Goal: Find specific page/section: Find specific page/section

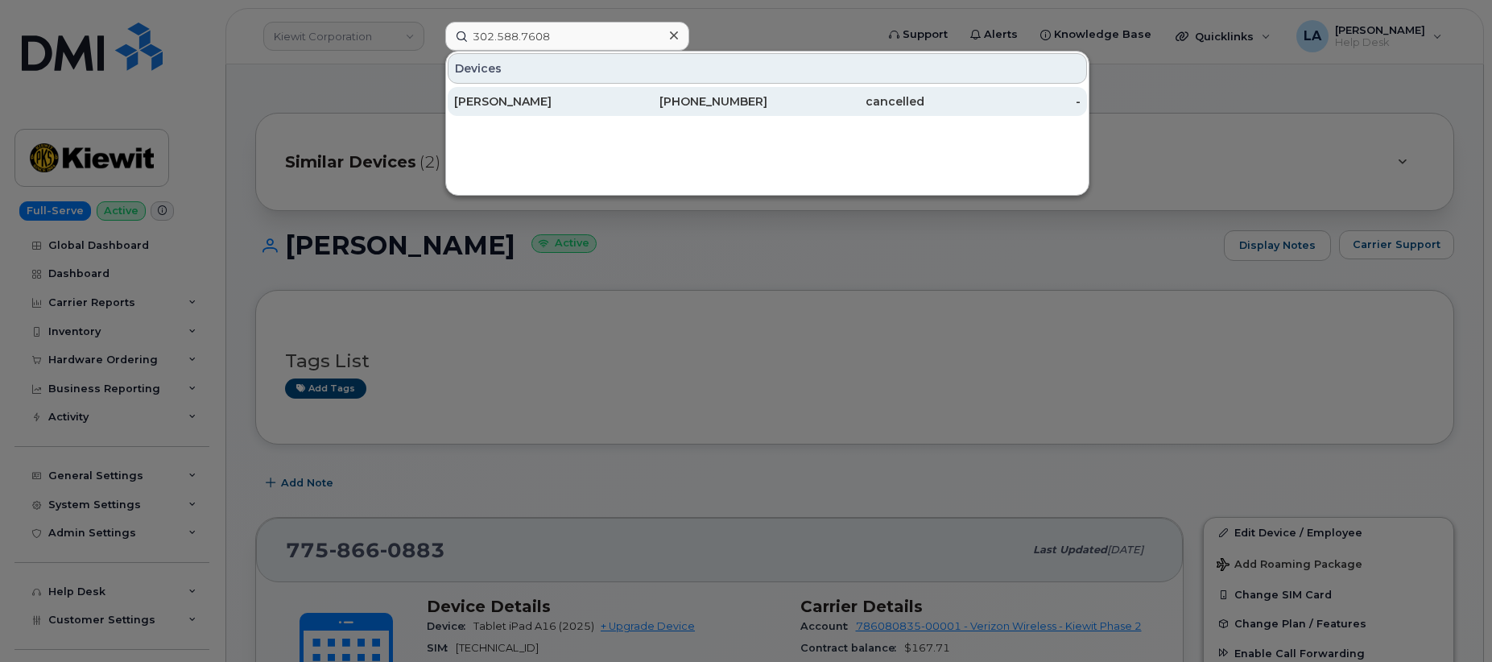
type input "302.588.7608"
click at [511, 100] on div "[PERSON_NAME]" at bounding box center [532, 101] width 157 height 16
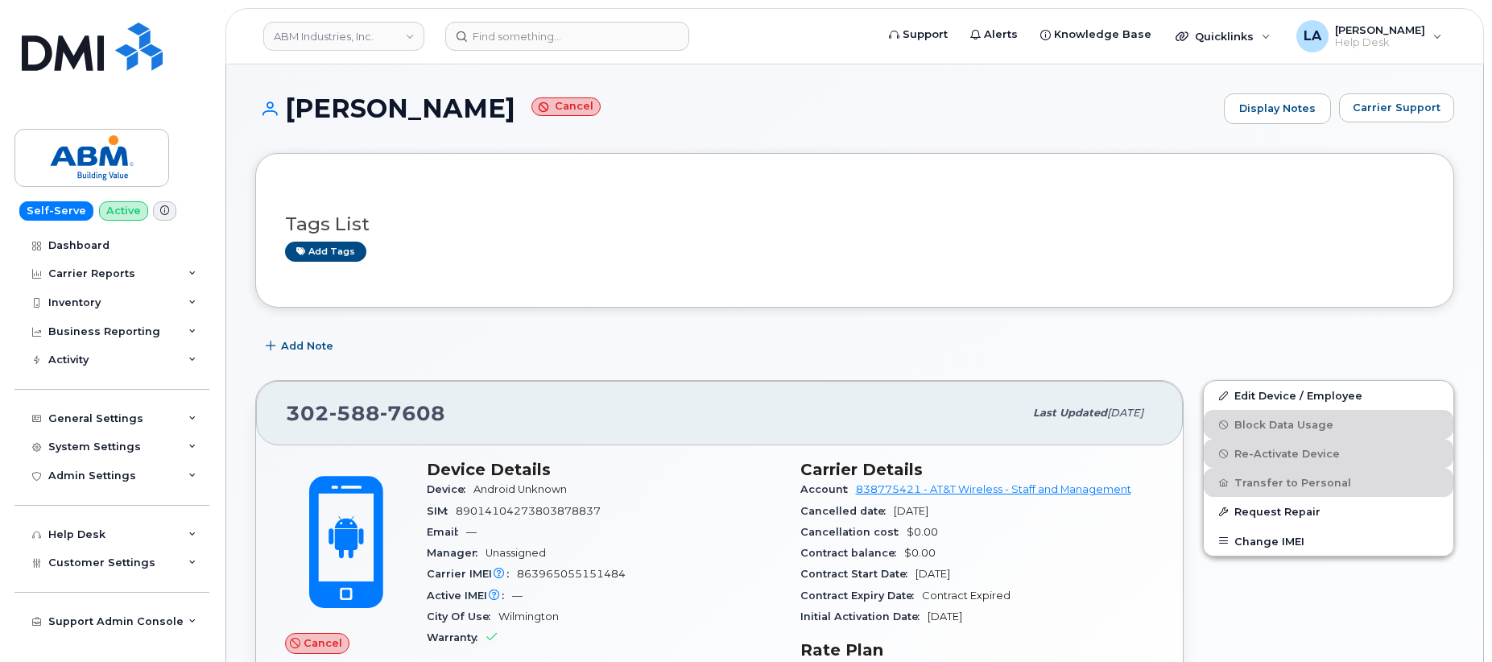
drag, startPoint x: 1492, startPoint y: 64, endPoint x: 1492, endPoint y: 76, distance: 12.1
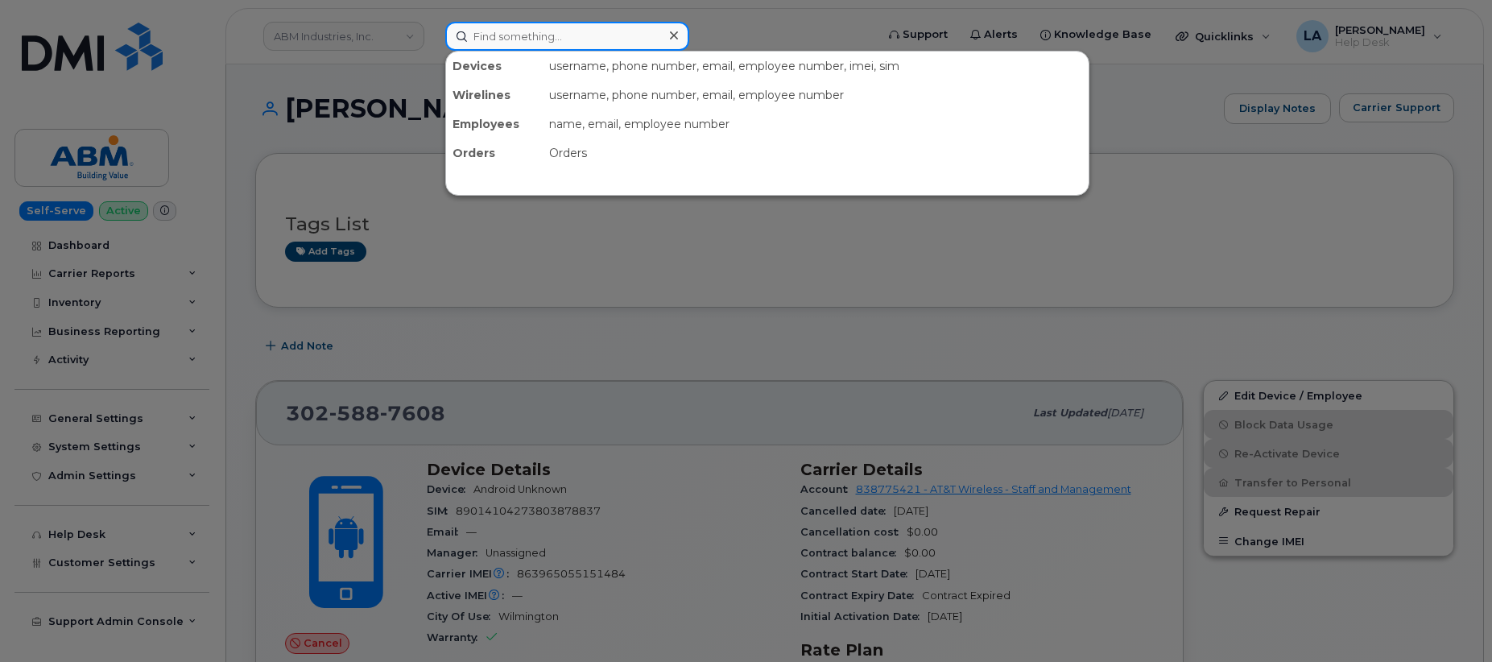
click at [552, 34] on input at bounding box center [567, 36] width 244 height 29
paste input "863965055151484"
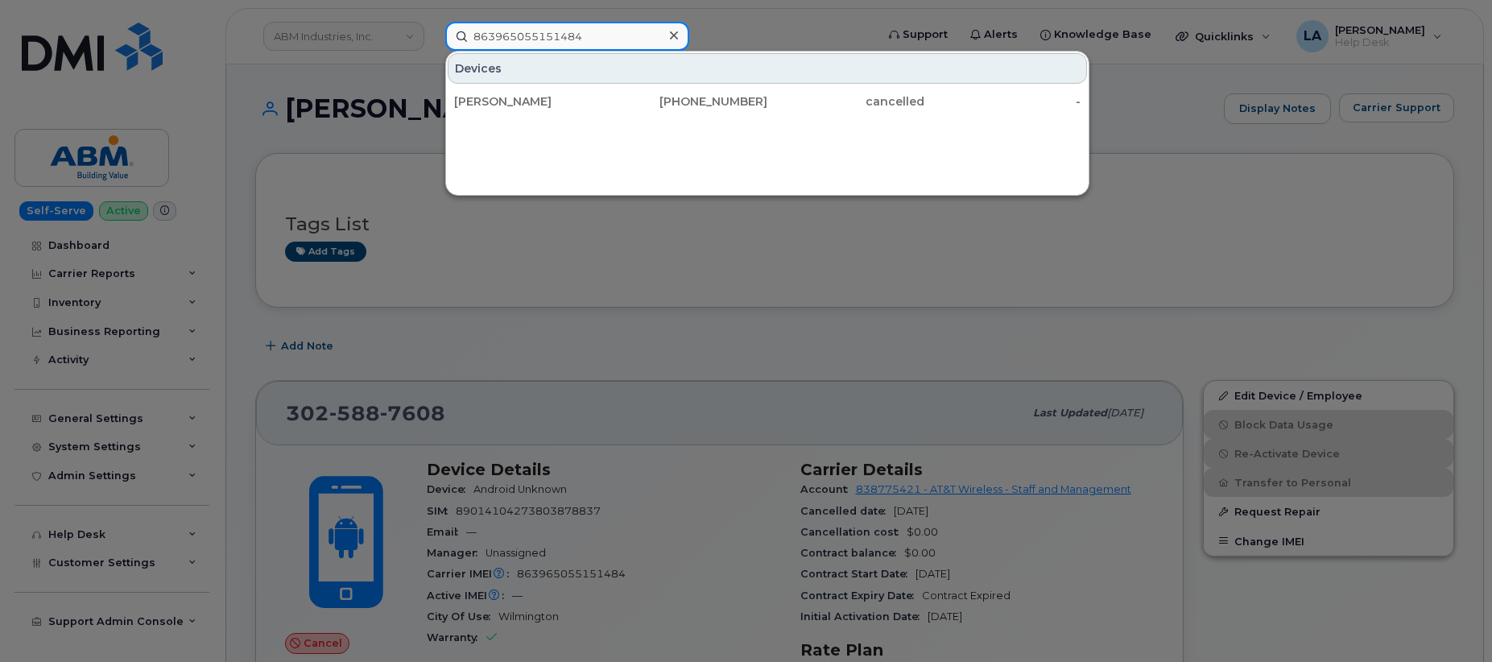
type input "863965055151484"
click at [625, 267] on div at bounding box center [746, 331] width 1492 height 662
